Goal: Task Accomplishment & Management: Manage account settings

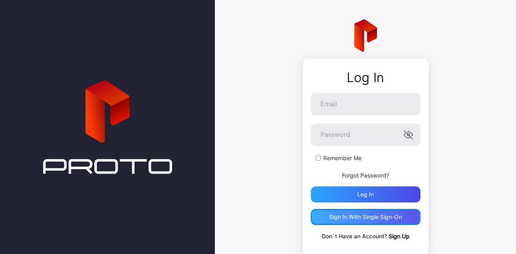
click at [369, 220] on div "Sign in With Single Sign-On" at bounding box center [366, 217] width 110 height 16
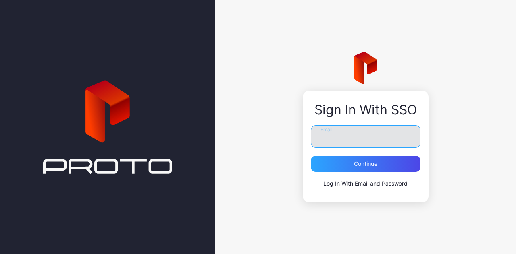
click at [356, 131] on input "Email" at bounding box center [366, 136] width 110 height 23
type input "**********"
click at [311, 156] on button "Continue" at bounding box center [366, 164] width 110 height 16
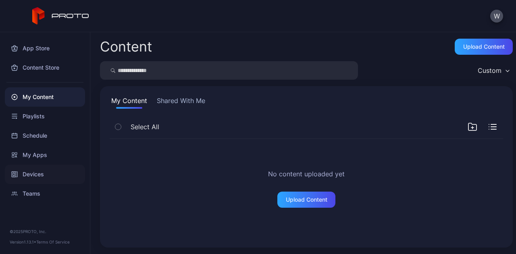
click at [41, 170] on div "Devices" at bounding box center [45, 174] width 80 height 19
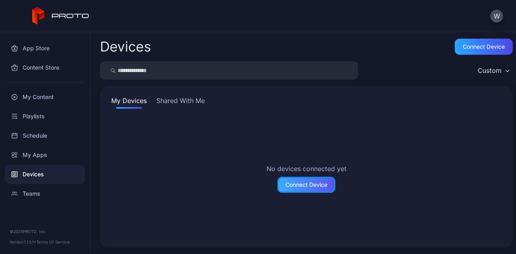
click at [315, 184] on div "Connect Device" at bounding box center [306, 185] width 42 height 6
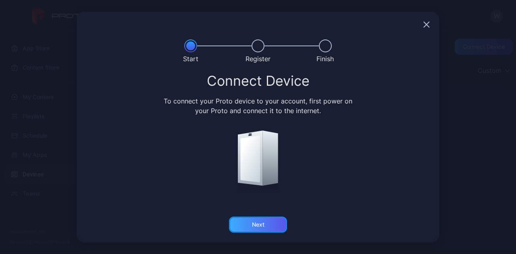
click at [260, 226] on div "Next" at bounding box center [258, 225] width 12 height 6
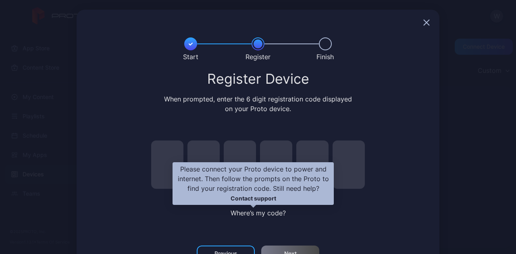
click at [251, 216] on span "Where’s my code?" at bounding box center [257, 213] width 55 height 8
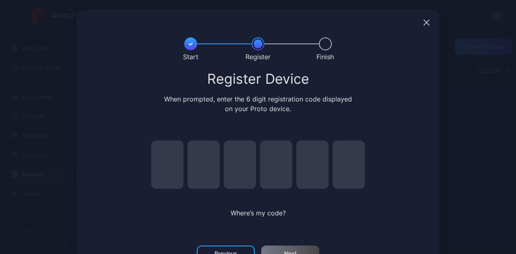
click at [330, 218] on div "Where’s my code?" at bounding box center [258, 183] width 234 height 108
click at [156, 155] on input "pin code 1 of 6" at bounding box center [167, 165] width 32 height 48
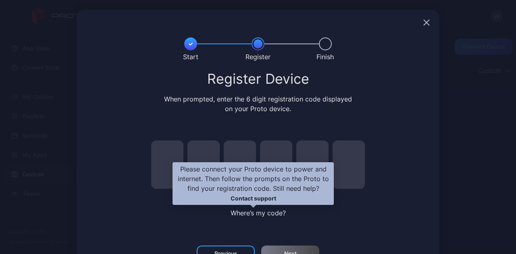
click at [255, 212] on span "Where’s my code?" at bounding box center [257, 213] width 55 height 8
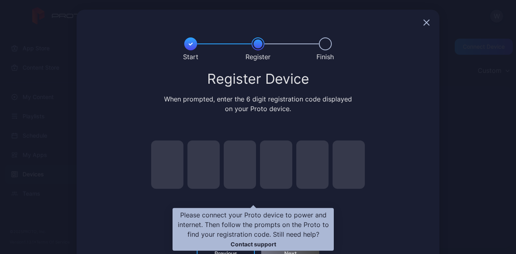
scroll to position [27, 0]
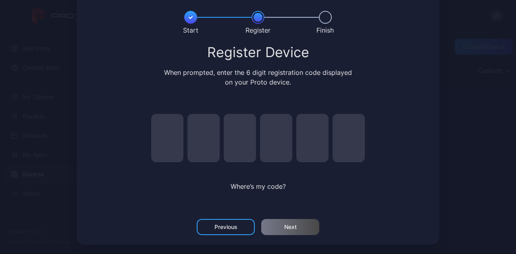
click at [380, 193] on div "Register Device When prompted, enter the 6 digit registration code displayed on…" at bounding box center [257, 127] width 343 height 164
click at [222, 232] on div "Previous" at bounding box center [226, 227] width 58 height 16
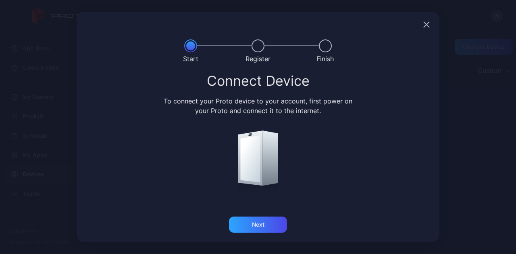
click at [424, 26] on icon "button" at bounding box center [426, 24] width 5 height 5
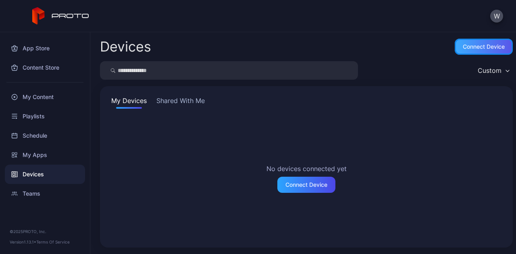
click at [469, 54] on div "Connect device" at bounding box center [483, 47] width 58 height 16
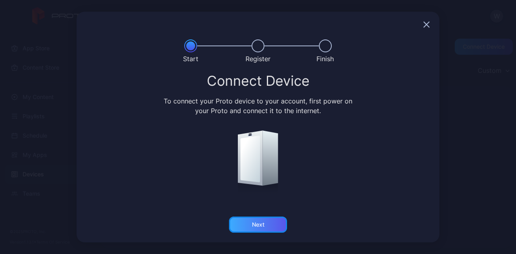
click at [256, 227] on div "Next" at bounding box center [258, 225] width 12 height 6
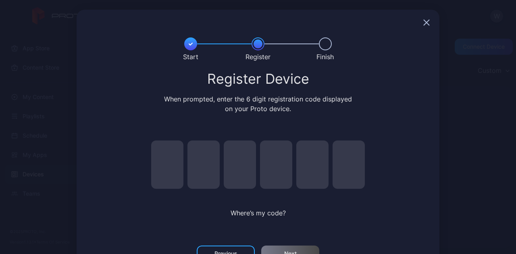
click at [419, 28] on div at bounding box center [258, 23] width 363 height 26
click at [424, 21] on icon "button" at bounding box center [426, 22] width 5 height 5
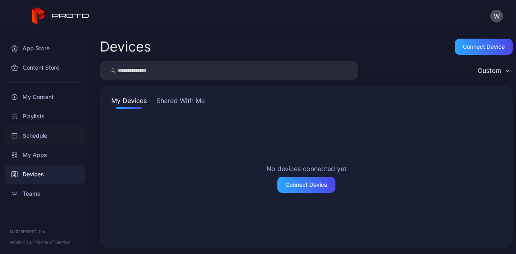
click at [34, 136] on div "Schedule" at bounding box center [45, 135] width 80 height 19
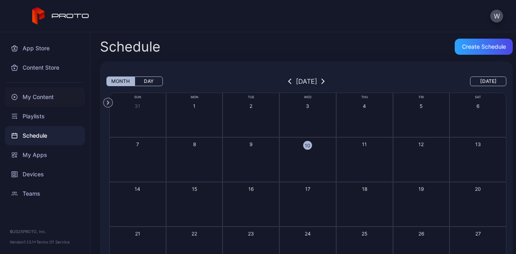
click at [52, 95] on div "My Content" at bounding box center [45, 96] width 80 height 19
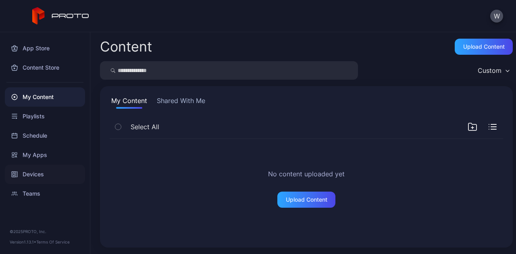
click at [39, 170] on div "Devices" at bounding box center [45, 174] width 80 height 19
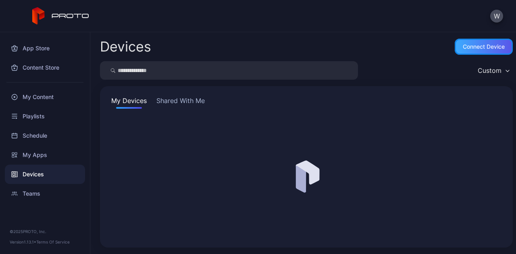
click at [480, 51] on div "Connect device" at bounding box center [483, 47] width 58 height 16
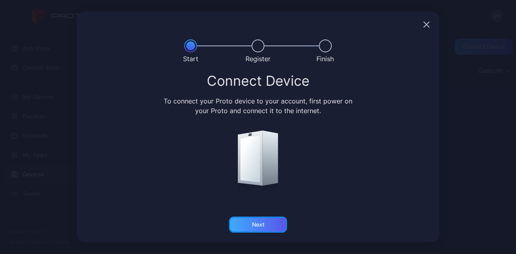
click at [265, 228] on div "Next" at bounding box center [258, 225] width 58 height 16
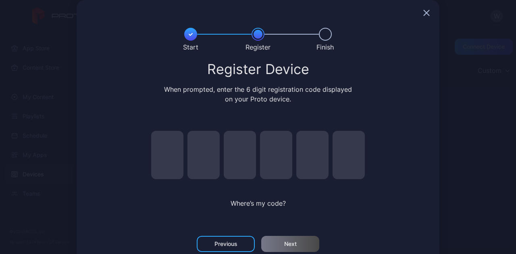
scroll to position [27, 0]
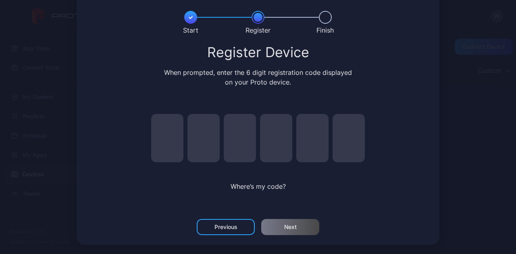
click at [482, 144] on div "Start Register Finish Register Device When prompted, enter the 6 digit registra…" at bounding box center [258, 113] width 516 height 281
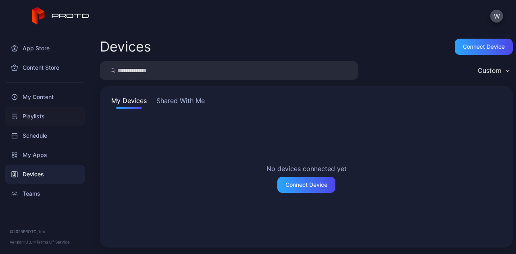
click at [44, 115] on div "Playlists" at bounding box center [45, 116] width 80 height 19
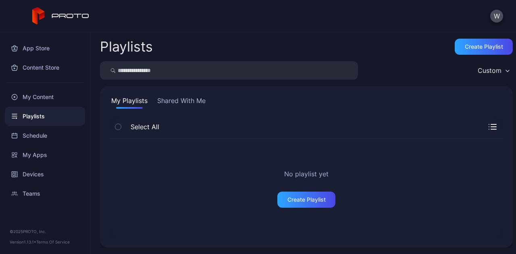
click at [176, 101] on button "Shared With Me" at bounding box center [182, 102] width 52 height 13
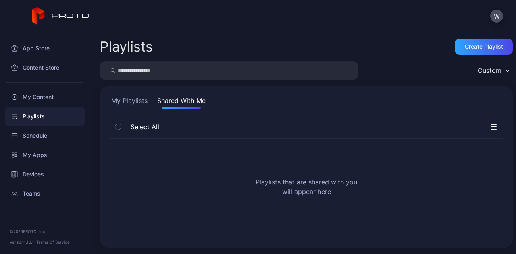
click at [119, 101] on button "My Playlists" at bounding box center [129, 102] width 39 height 13
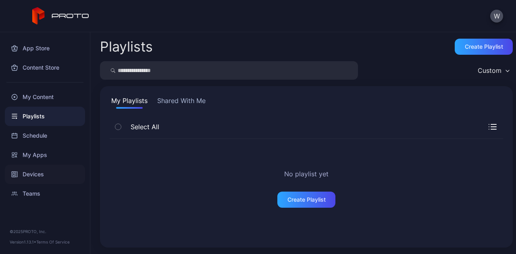
click at [40, 171] on div "Devices" at bounding box center [45, 174] width 80 height 19
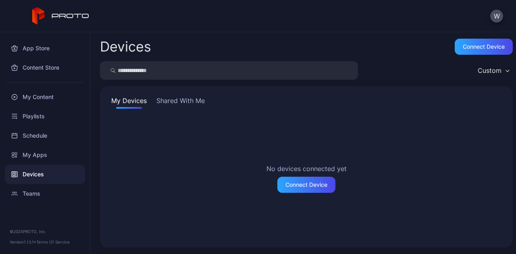
click at [163, 99] on button "Shared With Me" at bounding box center [181, 102] width 52 height 13
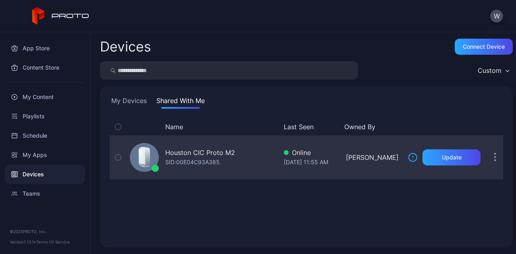
click at [115, 158] on icon "button" at bounding box center [118, 157] width 6 height 9
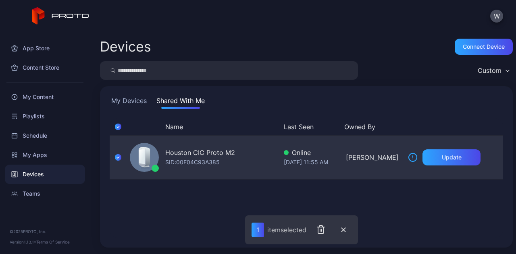
click at [115, 158] on icon "button" at bounding box center [118, 157] width 6 height 9
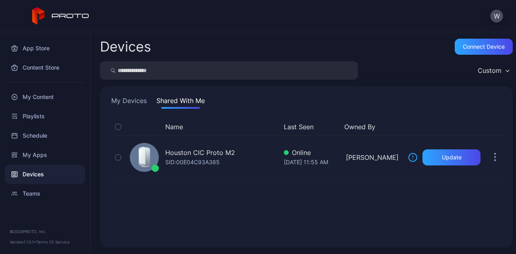
click at [140, 100] on button "My Devices" at bounding box center [129, 102] width 39 height 13
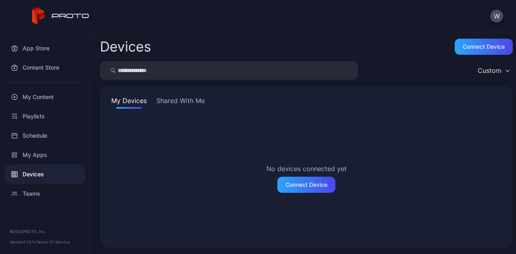
click at [179, 95] on div "My Devices Shared With Me No devices connected yet Connect Device" at bounding box center [306, 167] width 413 height 162
click at [183, 99] on button "Shared With Me" at bounding box center [181, 102] width 52 height 13
click at [175, 106] on button "Shared With Me" at bounding box center [181, 102] width 52 height 13
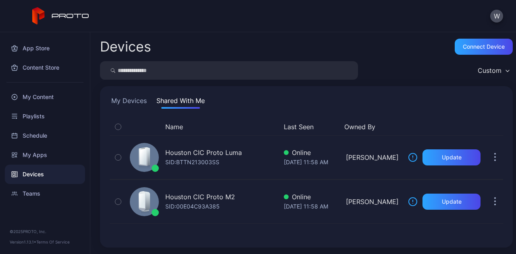
click at [137, 101] on button "My Devices" at bounding box center [129, 102] width 39 height 13
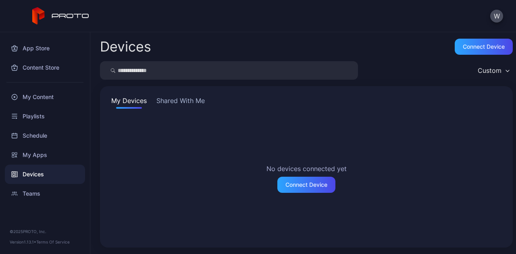
click at [193, 102] on button "Shared With Me" at bounding box center [181, 102] width 52 height 13
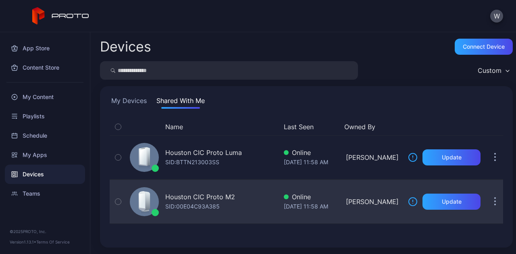
click at [194, 197] on div "Houston CIC Proto M2" at bounding box center [200, 197] width 70 height 10
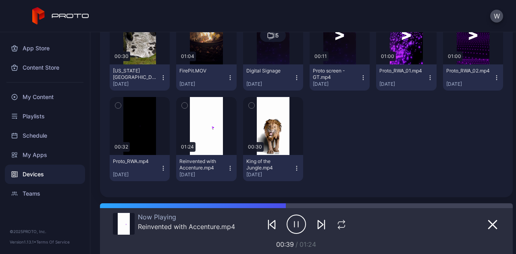
scroll to position [34, 0]
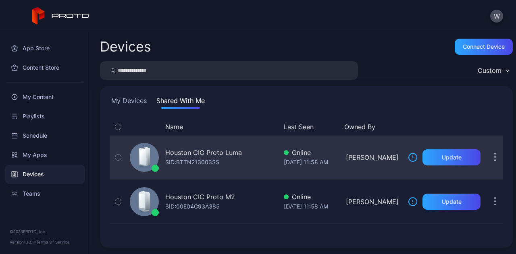
click at [197, 151] on div "Houston CIC Proto Luma" at bounding box center [203, 153] width 77 height 10
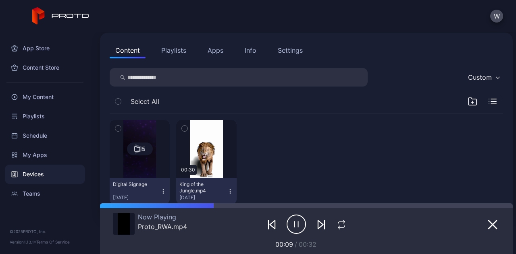
scroll to position [24, 0]
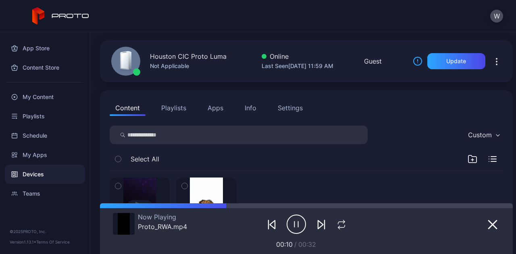
click at [178, 106] on button "Playlists" at bounding box center [174, 108] width 36 height 16
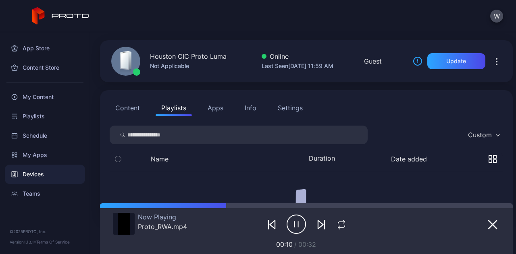
scroll to position [21, 0]
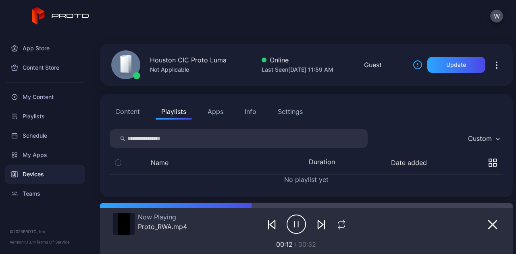
click at [222, 109] on button "Apps" at bounding box center [215, 112] width 27 height 16
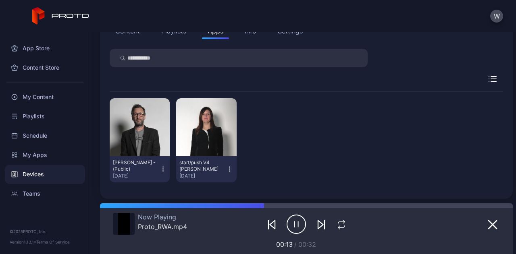
scroll to position [103, 0]
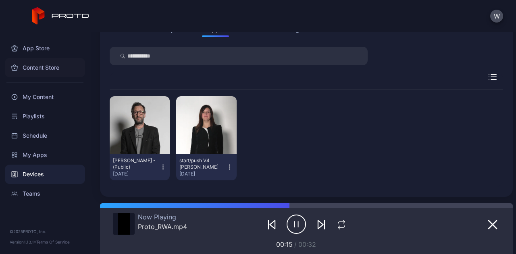
click at [53, 67] on div "Content Store" at bounding box center [45, 67] width 80 height 19
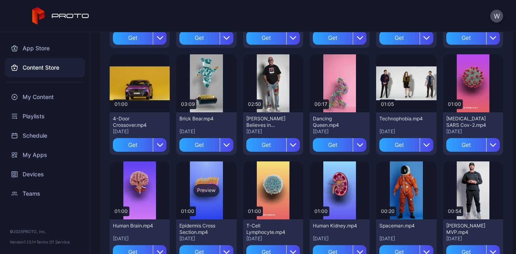
scroll to position [322, 0]
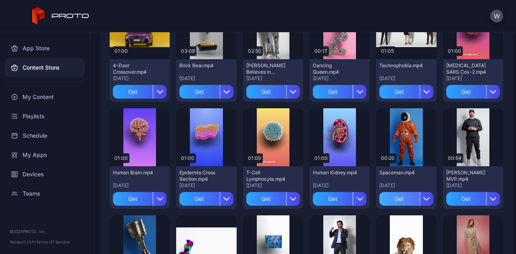
click at [394, 197] on div "Get" at bounding box center [399, 199] width 40 height 14
click at [402, 197] on div "My Content" at bounding box center [405, 199] width 31 height 6
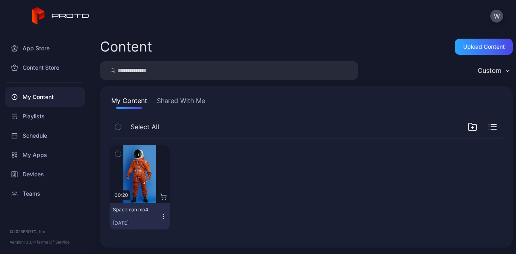
click at [118, 151] on icon "button" at bounding box center [118, 153] width 6 height 9
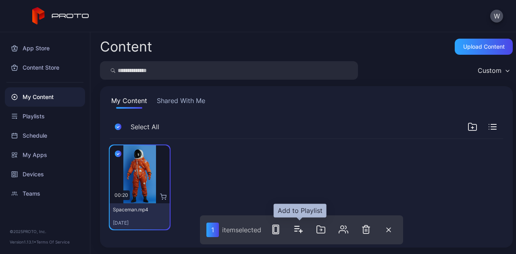
click at [297, 230] on icon "button" at bounding box center [298, 230] width 10 height 10
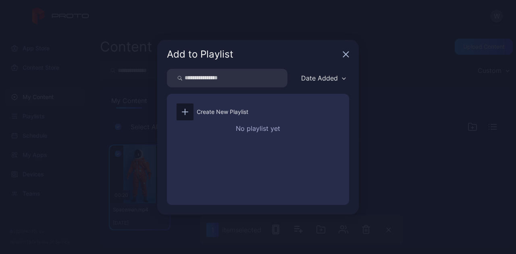
click at [348, 53] on icon "button" at bounding box center [345, 54] width 6 height 6
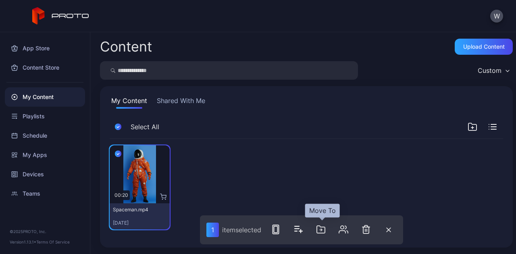
click at [322, 231] on icon "button" at bounding box center [321, 230] width 10 height 10
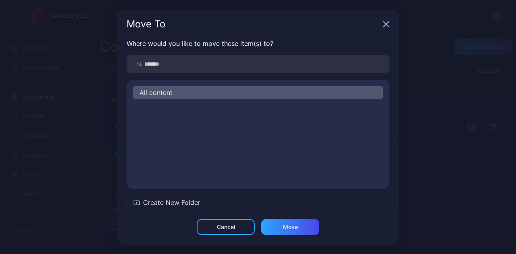
click at [444, 183] on div "Move To Where would you like to move these item(s) to? All content Create New F…" at bounding box center [258, 127] width 516 height 255
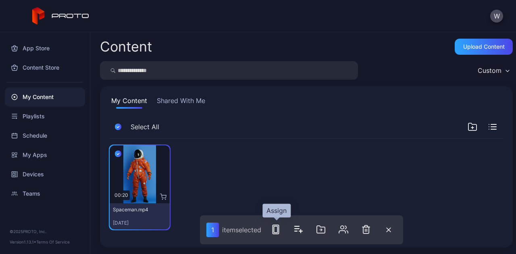
click at [276, 231] on icon "button" at bounding box center [276, 230] width 10 height 10
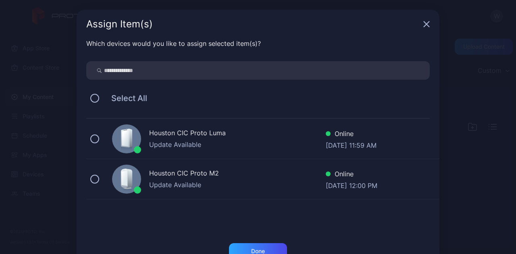
scroll to position [24, 0]
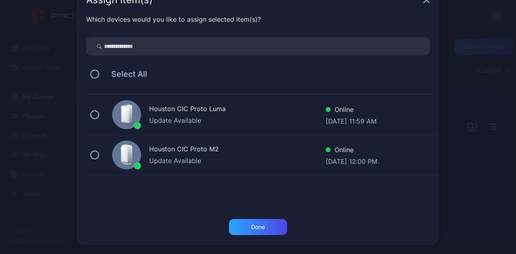
click at [194, 109] on div "Houston CIC Proto Luma" at bounding box center [237, 110] width 176 height 12
click at [257, 227] on div "Done" at bounding box center [258, 227] width 14 height 6
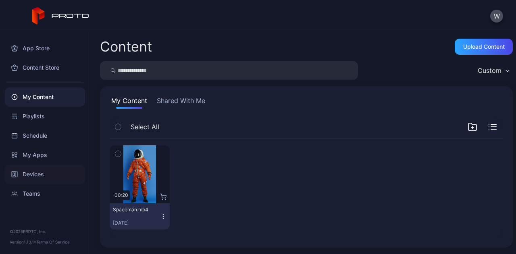
click at [34, 175] on div "Devices" at bounding box center [45, 174] width 80 height 19
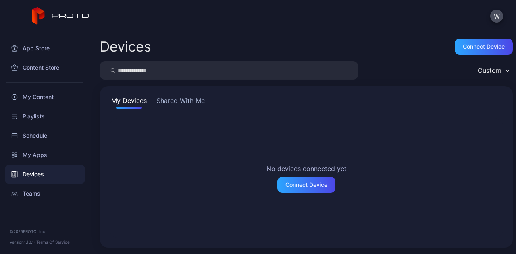
click at [190, 100] on button "Shared With Me" at bounding box center [181, 102] width 52 height 13
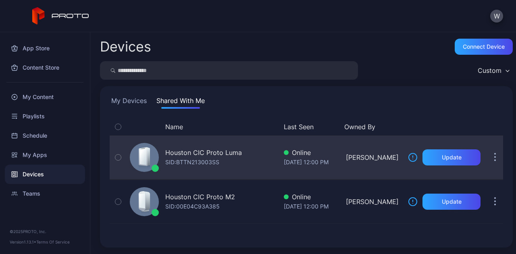
click at [212, 153] on div "Houston CIC Proto Luma" at bounding box center [203, 153] width 77 height 10
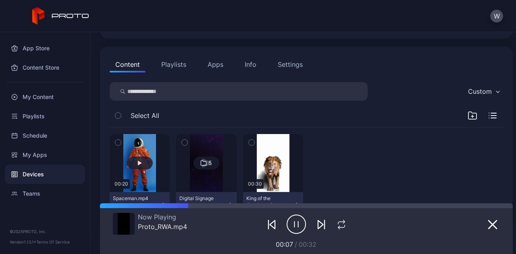
scroll to position [81, 0]
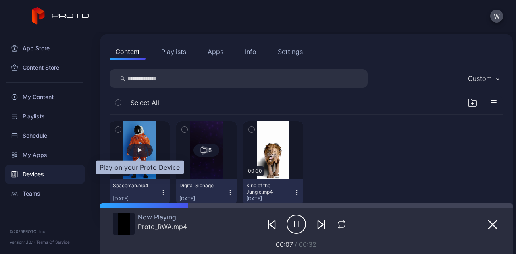
click at [143, 149] on div "button" at bounding box center [140, 150] width 26 height 13
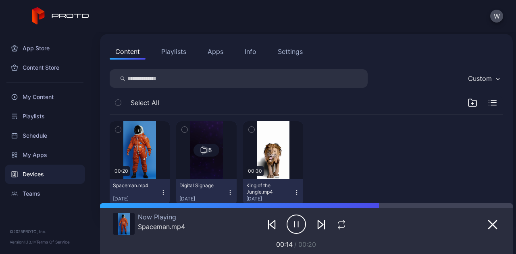
click at [208, 149] on div "5" at bounding box center [210, 150] width 4 height 7
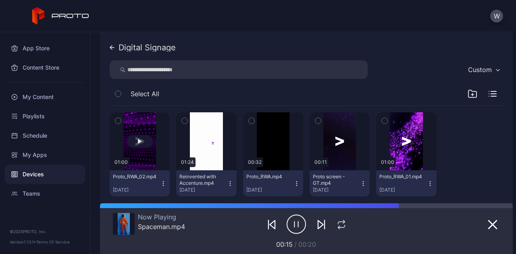
scroll to position [121, 0]
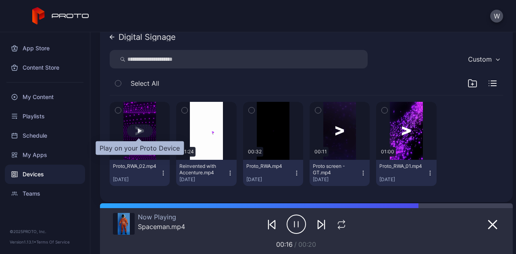
click at [140, 131] on div "button" at bounding box center [140, 131] width 4 height 5
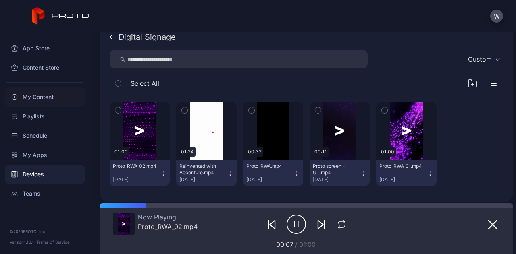
click at [45, 97] on div "My Content" at bounding box center [45, 96] width 80 height 19
